Goal: Task Accomplishment & Management: Manage account settings

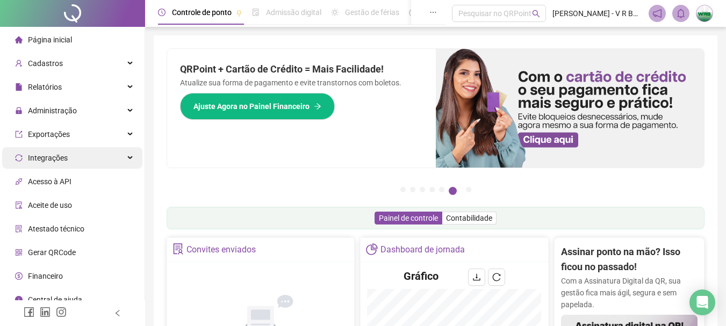
click at [59, 152] on span "Integrações" at bounding box center [41, 157] width 53 height 21
click at [59, 151] on span "Integrações" at bounding box center [41, 157] width 53 height 21
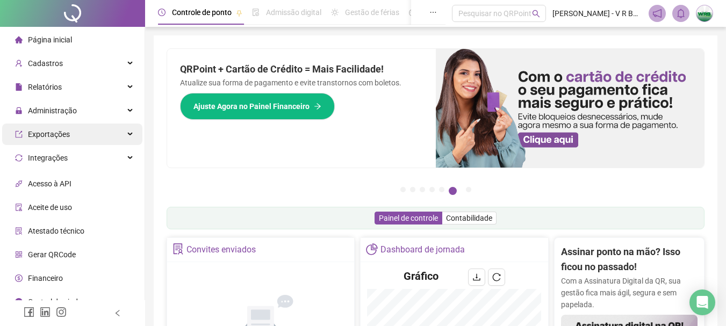
click at [67, 131] on span "Exportações" at bounding box center [49, 134] width 42 height 9
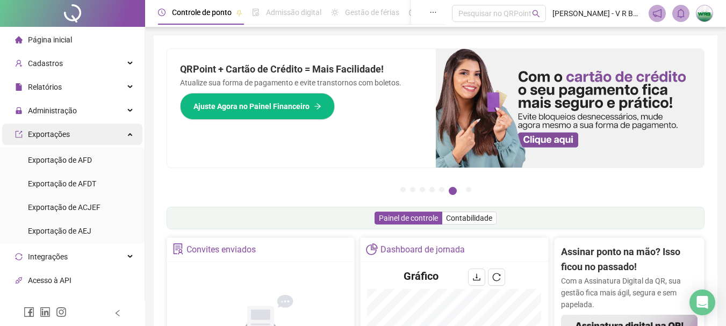
click at [67, 131] on span "Exportações" at bounding box center [49, 134] width 42 height 9
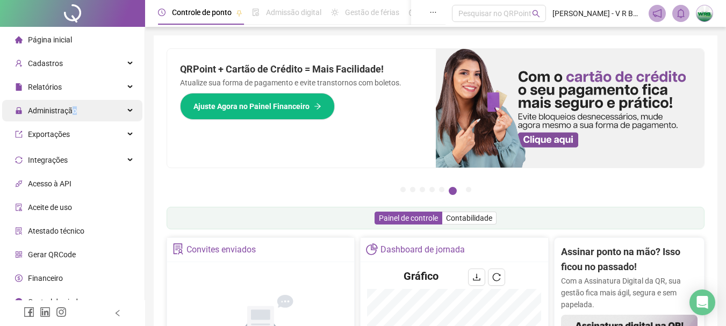
click at [75, 108] on span "Administração" at bounding box center [52, 110] width 49 height 9
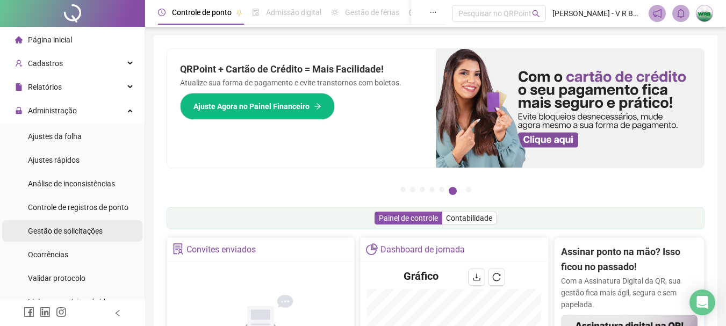
click at [78, 231] on span "Gestão de solicitações" at bounding box center [65, 231] width 75 height 9
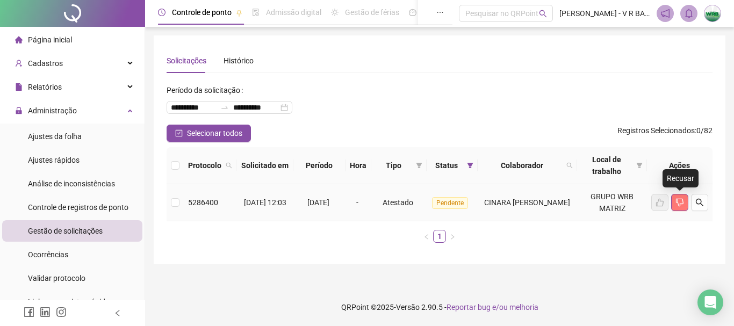
click at [683, 200] on icon "dislike" at bounding box center [680, 202] width 9 height 9
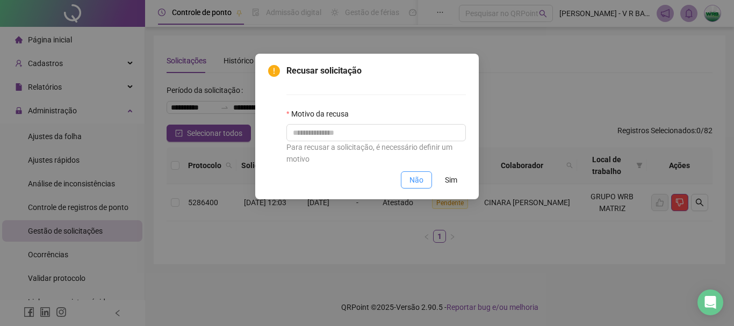
click at [408, 185] on button "Não" at bounding box center [416, 179] width 31 height 17
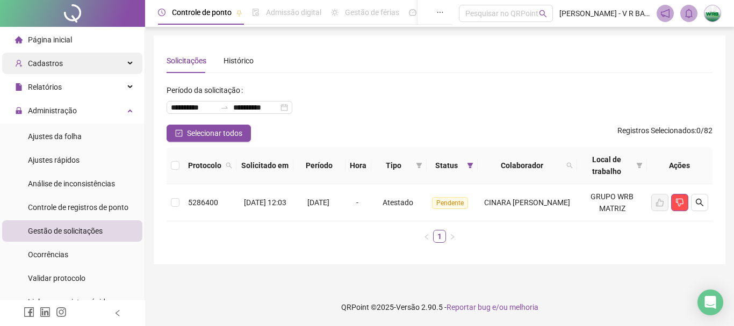
drag, startPoint x: 61, startPoint y: 43, endPoint x: 103, endPoint y: 54, distance: 43.3
click at [62, 43] on span "Página inicial" at bounding box center [50, 39] width 44 height 9
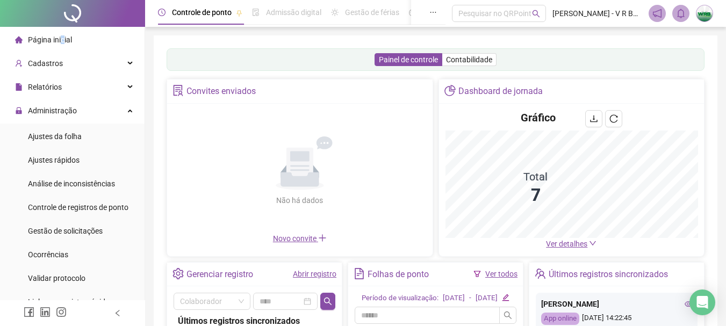
click at [493, 270] on link "Ver todos" at bounding box center [501, 274] width 32 height 9
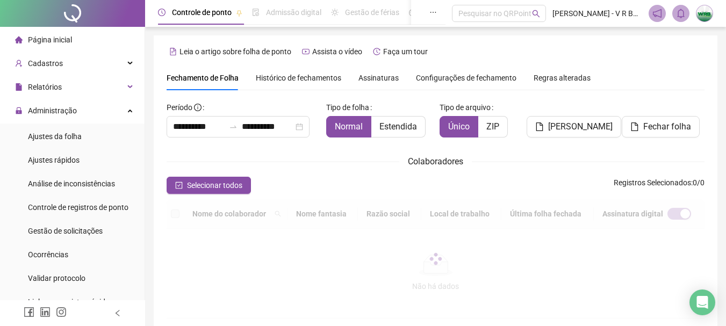
click at [302, 71] on div "Histórico de fechamentos" at bounding box center [298, 78] width 85 height 25
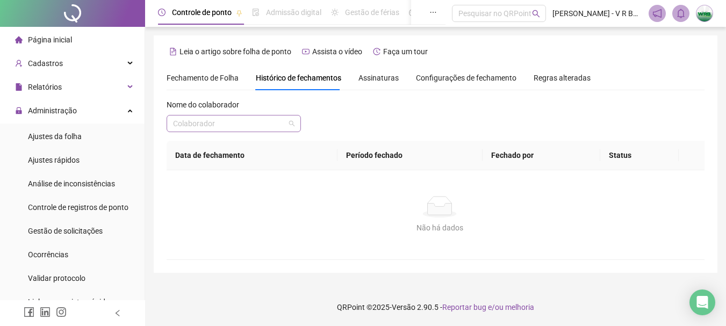
click at [243, 129] on input "search" at bounding box center [229, 124] width 112 height 16
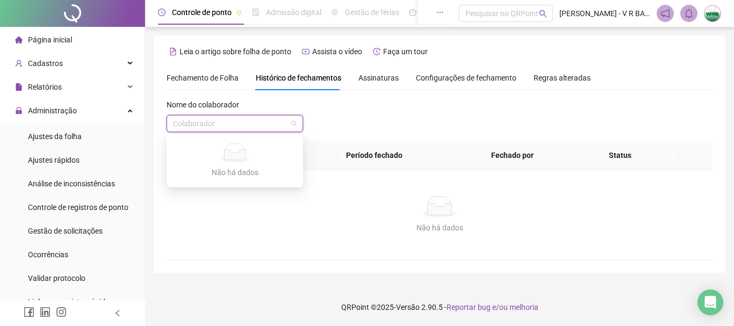
click at [209, 127] on input "search" at bounding box center [230, 124] width 114 height 16
click at [397, 105] on div "Nome do colaborador Colaborador" at bounding box center [440, 120] width 546 height 42
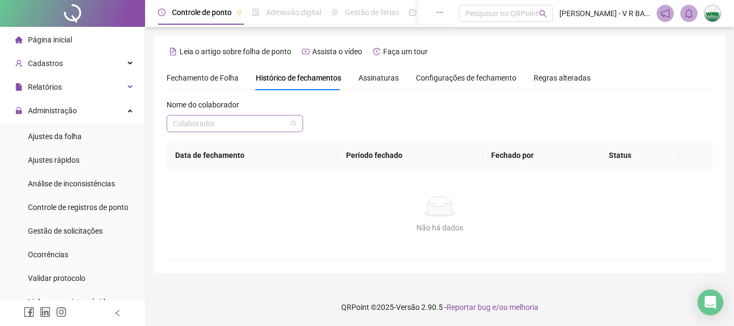
click at [236, 130] on input "search" at bounding box center [230, 124] width 114 height 16
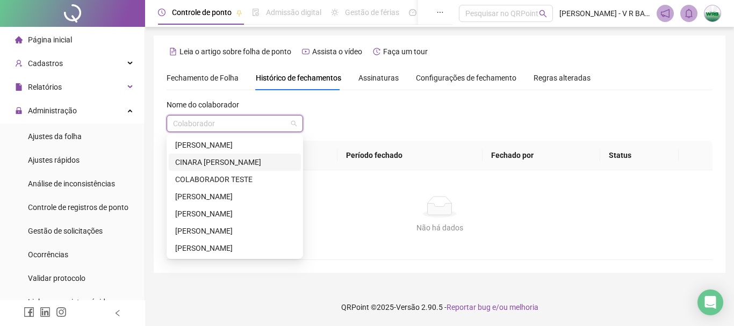
click at [200, 161] on div "CINARA [PERSON_NAME]" at bounding box center [234, 162] width 119 height 12
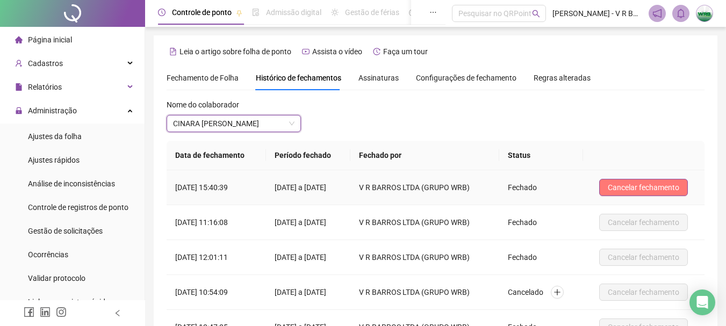
click at [658, 184] on span "Cancelar fechamento" at bounding box center [643, 188] width 71 height 12
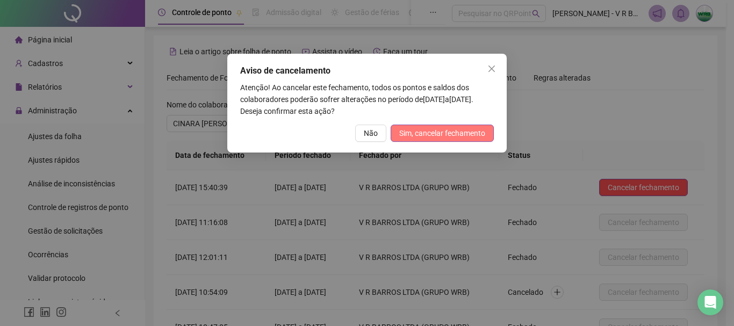
click at [468, 136] on span "Sim, cancelar fechamento" at bounding box center [442, 133] width 86 height 12
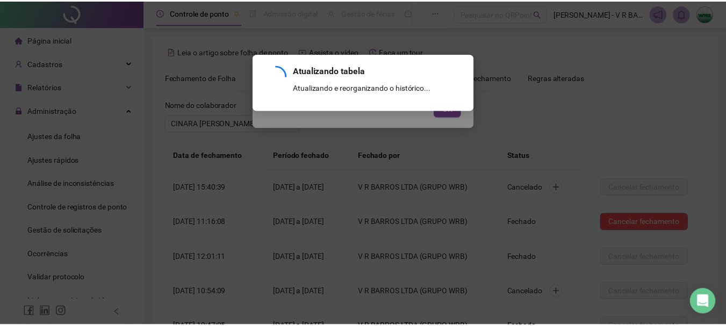
scroll to position [147, 0]
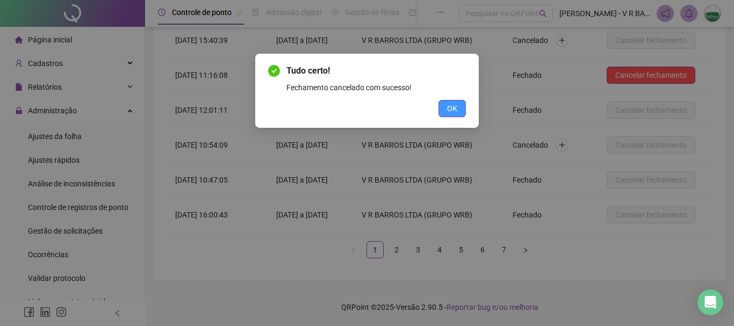
click at [446, 112] on button "OK" at bounding box center [452, 108] width 27 height 17
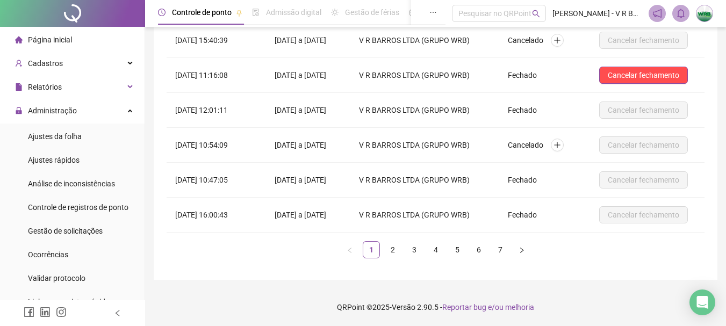
click at [54, 42] on span "Página inicial" at bounding box center [50, 39] width 44 height 9
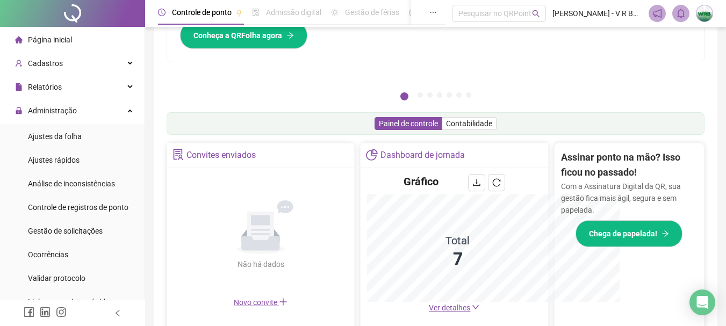
scroll to position [253, 0]
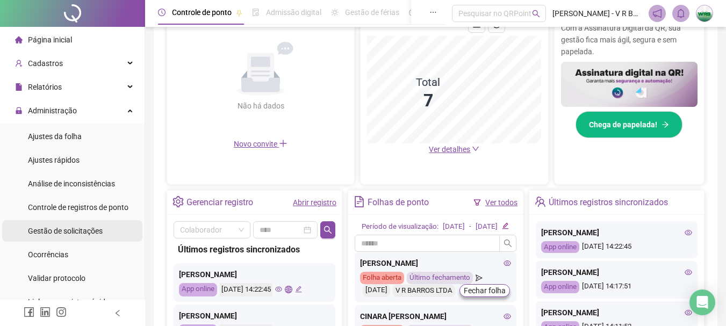
click at [70, 233] on span "Gestão de solicitações" at bounding box center [65, 231] width 75 height 9
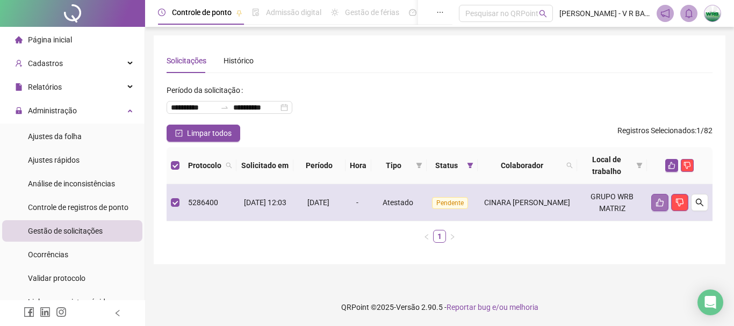
click at [658, 199] on icon "like" at bounding box center [660, 202] width 9 height 9
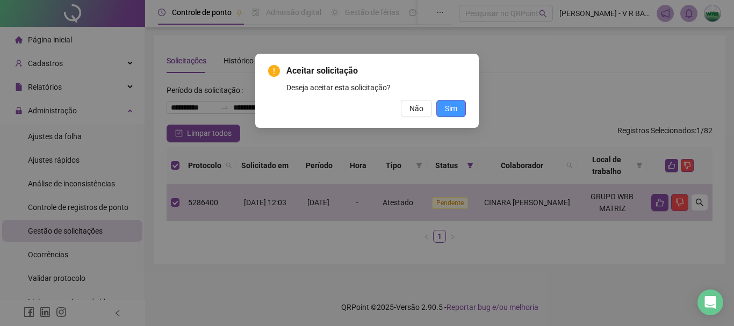
click at [453, 111] on span "Sim" at bounding box center [451, 109] width 12 height 12
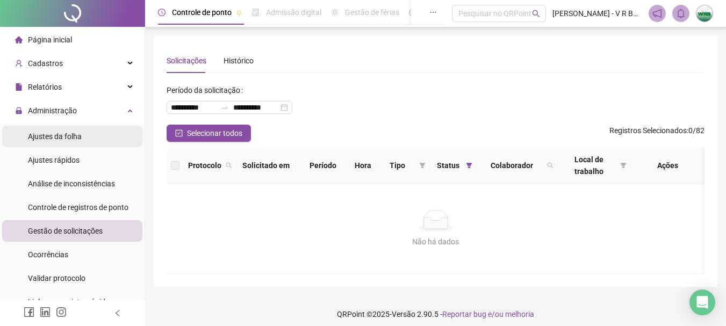
click at [49, 137] on span "Ajustes da folha" at bounding box center [55, 136] width 54 height 9
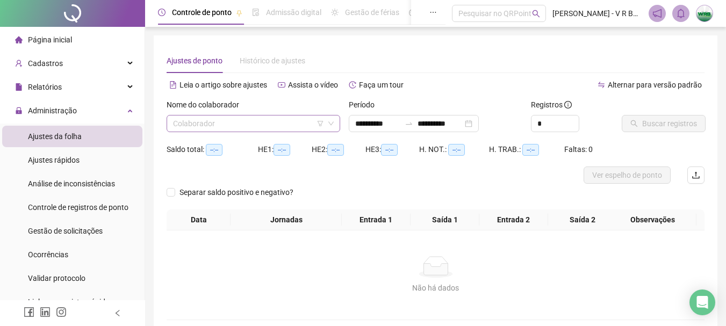
click at [219, 123] on input "search" at bounding box center [248, 124] width 151 height 16
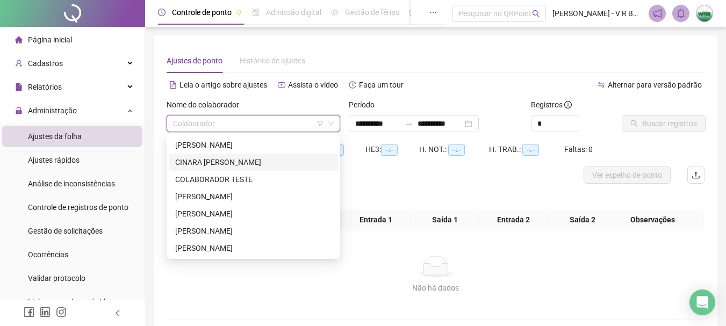
drag, startPoint x: 196, startPoint y: 157, endPoint x: 306, endPoint y: 170, distance: 111.5
click at [196, 158] on div "CINARA [PERSON_NAME]" at bounding box center [253, 162] width 156 height 12
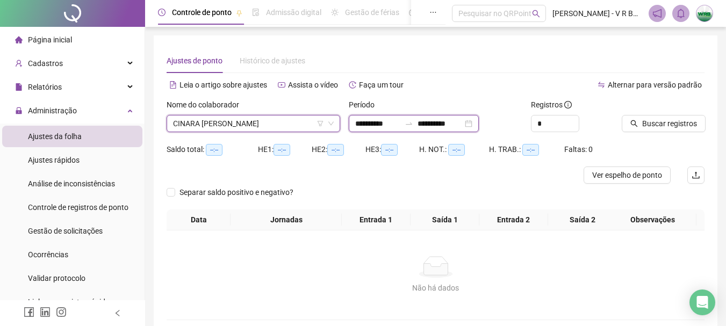
click at [400, 123] on input "**********" at bounding box center [377, 124] width 45 height 12
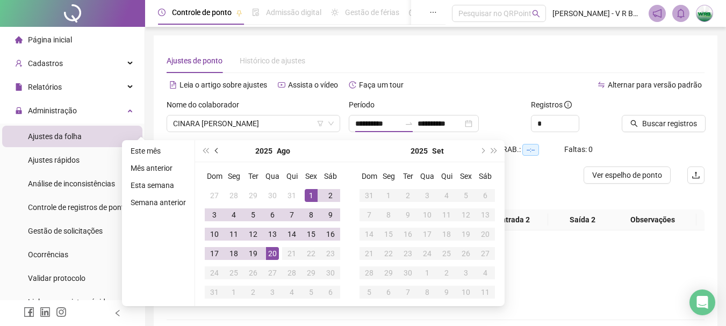
click at [217, 148] on button "prev-year" at bounding box center [217, 150] width 12 height 21
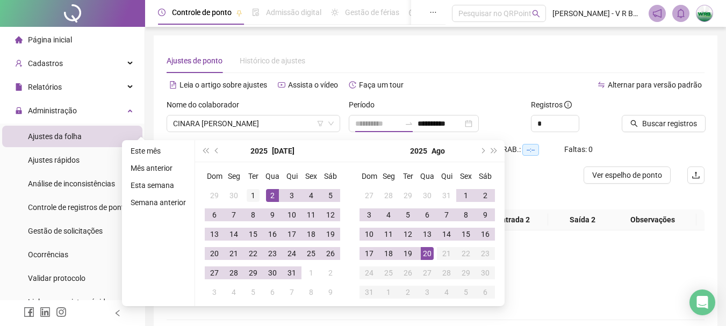
type input "**********"
click at [255, 193] on div "1" at bounding box center [253, 195] width 13 height 13
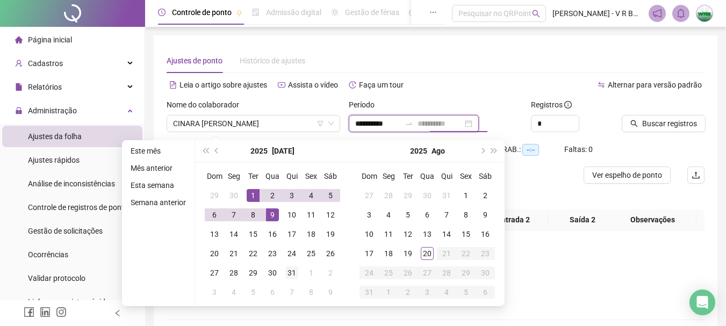
type input "**********"
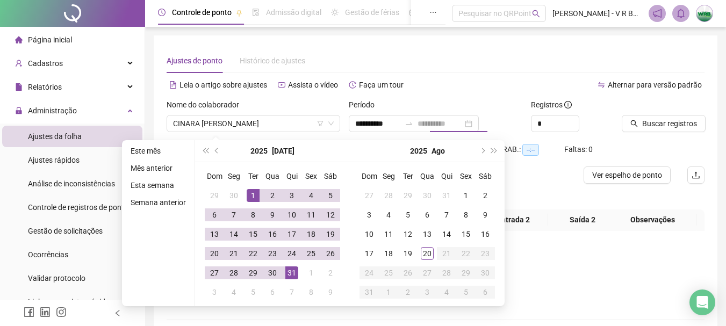
click at [291, 268] on div "31" at bounding box center [291, 273] width 13 height 13
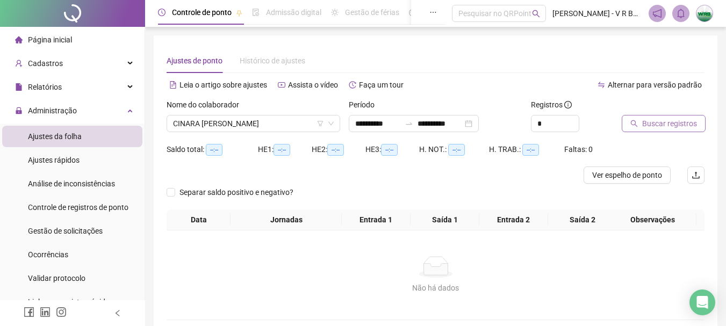
click at [644, 118] on span "Buscar registros" at bounding box center [669, 124] width 55 height 12
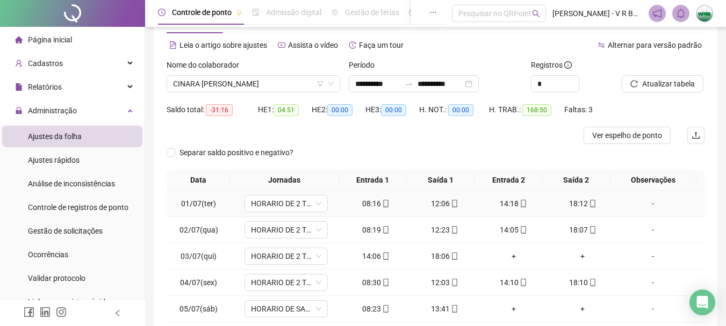
scroll to position [178, 0]
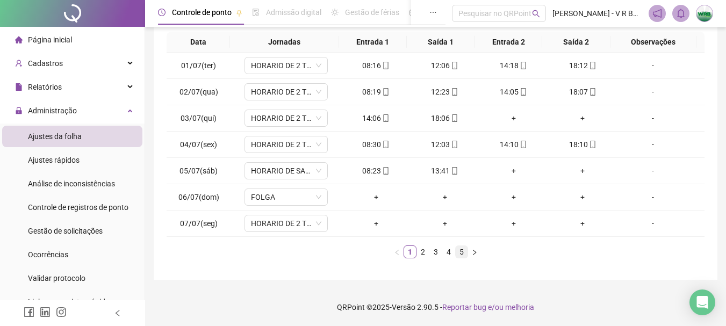
click at [462, 253] on link "5" at bounding box center [462, 252] width 12 height 12
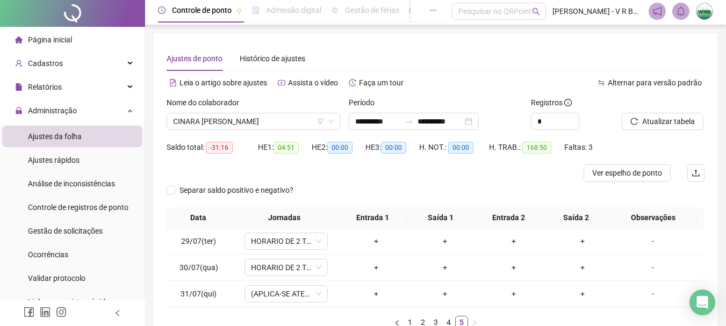
scroll to position [0, 0]
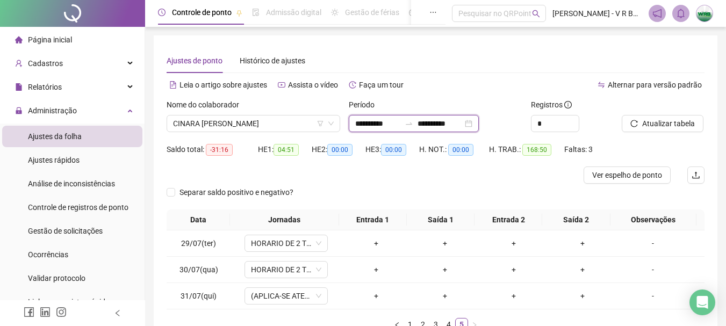
click at [400, 124] on input "**********" at bounding box center [377, 124] width 45 height 12
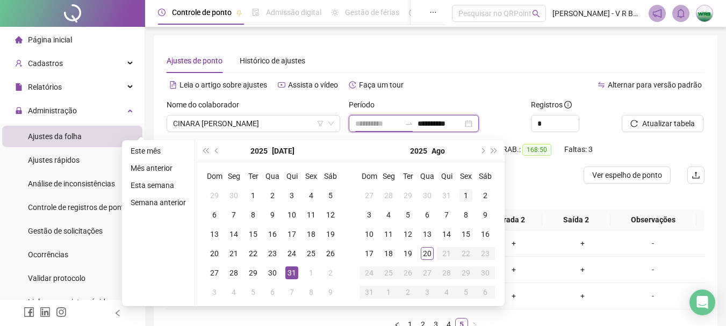
type input "**********"
click at [457, 192] on td "1" at bounding box center [465, 195] width 19 height 19
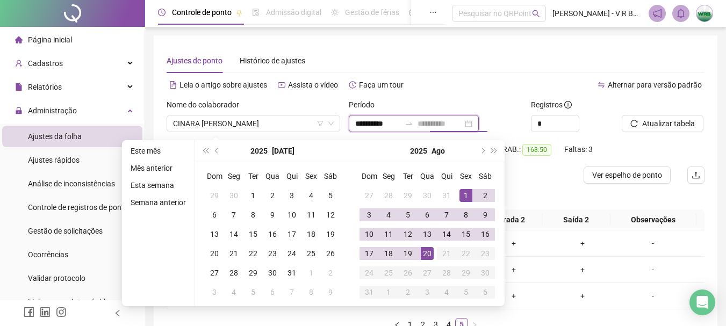
type input "**********"
click at [426, 250] on div "20" at bounding box center [427, 253] width 13 height 13
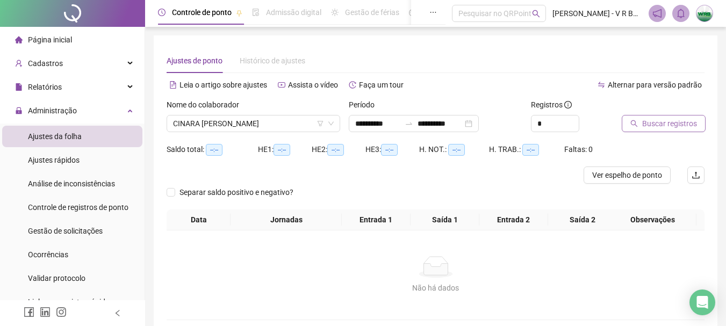
click at [638, 123] on button "Buscar registros" at bounding box center [664, 123] width 84 height 17
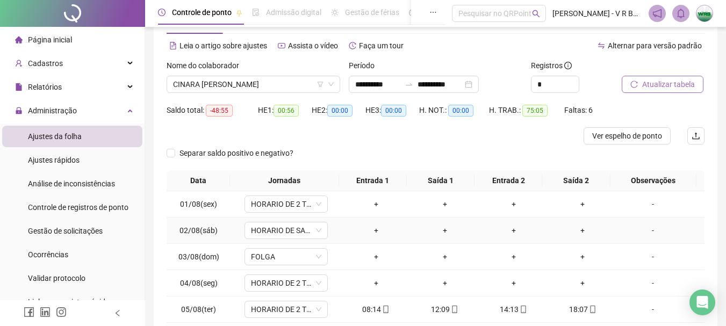
scroll to position [17, 0]
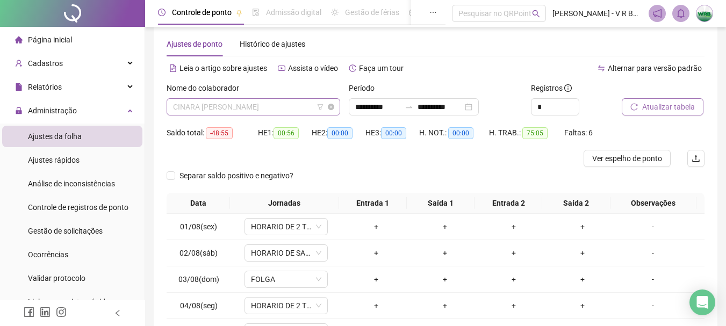
click at [271, 109] on span "CINARA [PERSON_NAME]" at bounding box center [253, 107] width 161 height 16
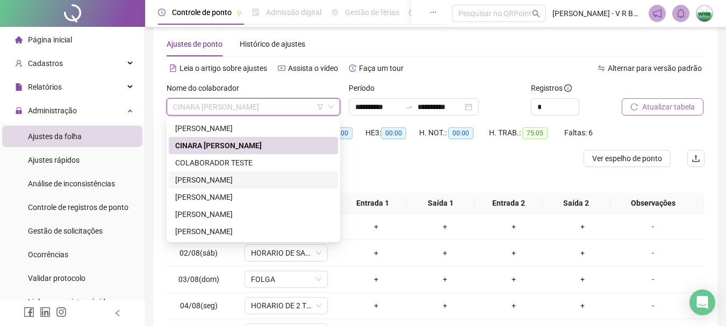
drag, startPoint x: 406, startPoint y: 164, endPoint x: 408, endPoint y: 159, distance: 5.6
click at [408, 159] on div at bounding box center [369, 158] width 404 height 17
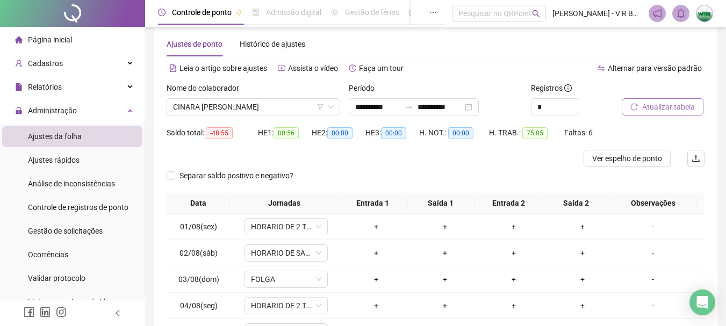
click at [290, 155] on div at bounding box center [369, 158] width 404 height 17
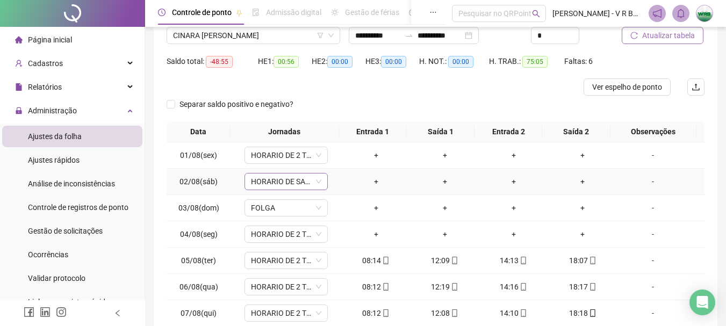
scroll to position [0, 0]
